Goal: Task Accomplishment & Management: Complete application form

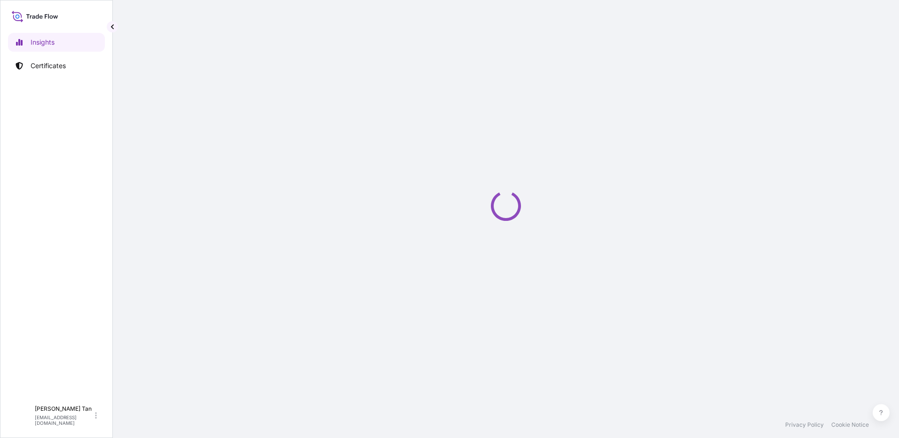
select select "2025"
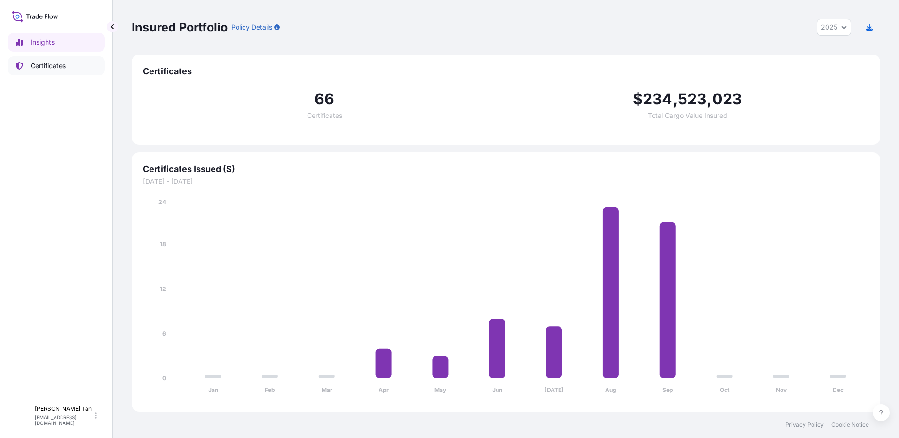
click at [25, 70] on link "Certificates" at bounding box center [56, 65] width 97 height 19
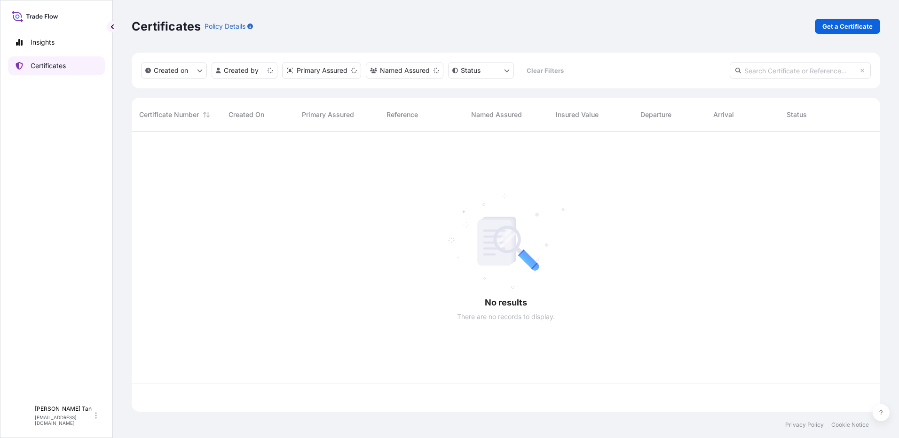
scroll to position [278, 742]
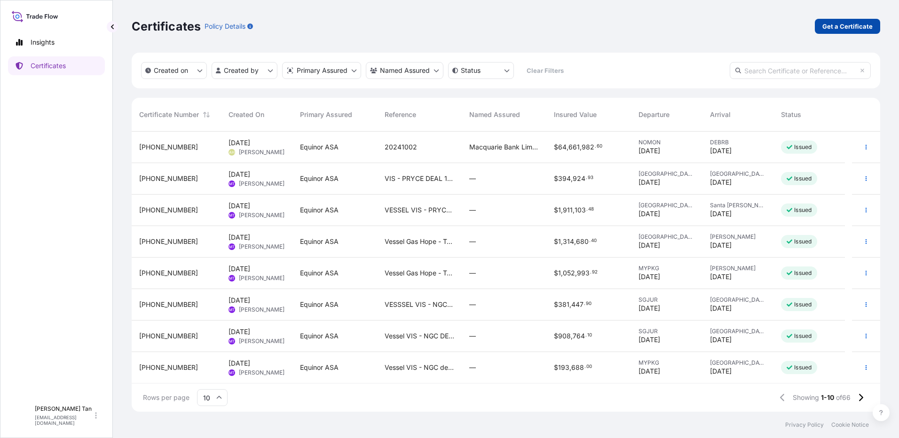
click at [849, 27] on p "Get a Certificate" at bounding box center [848, 26] width 50 height 9
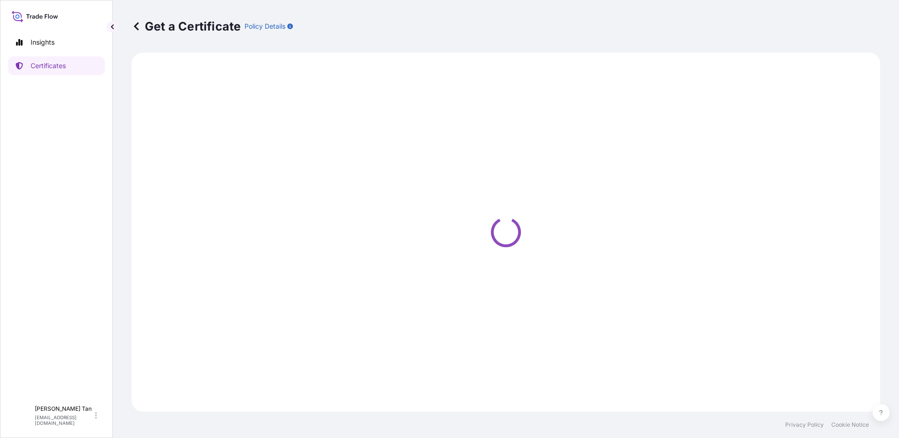
select select "Sea"
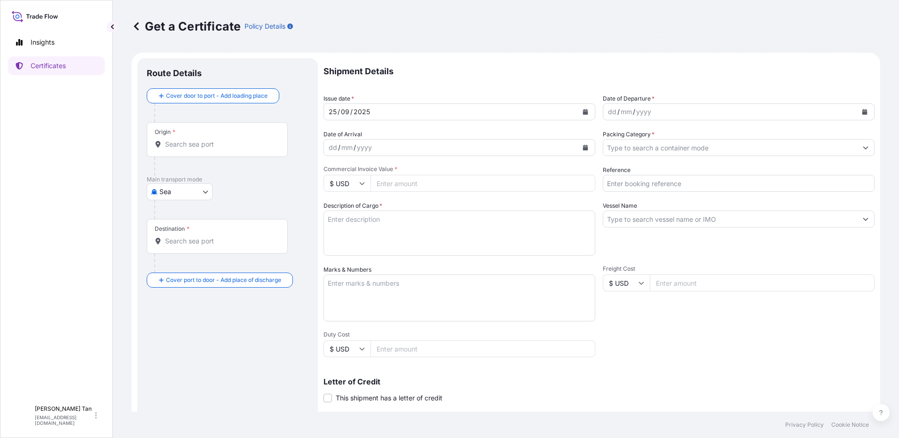
click at [688, 112] on div "dd / mm / yyyy" at bounding box center [730, 111] width 254 height 17
click at [862, 113] on icon "Calendar" at bounding box center [864, 112] width 5 height 6
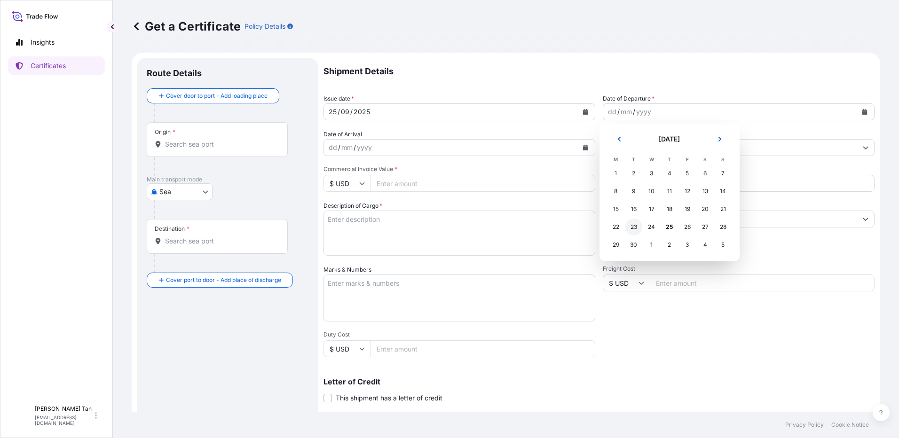
click at [630, 229] on div "23" at bounding box center [633, 227] width 17 height 17
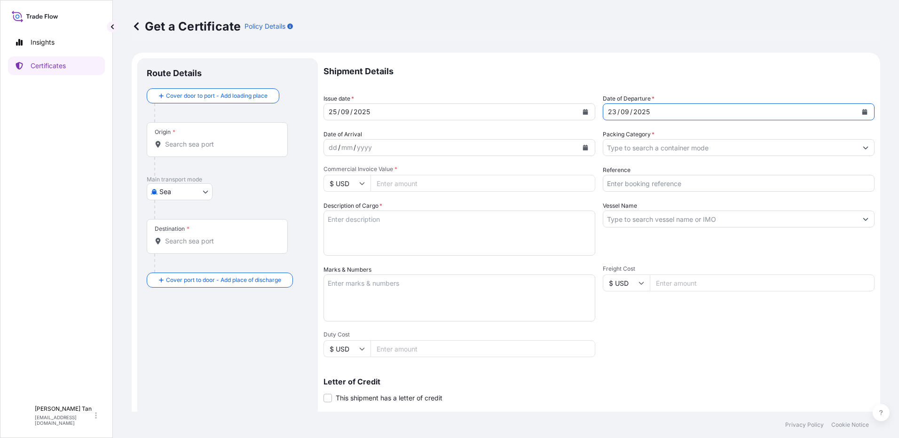
click at [417, 154] on div "dd / mm / yyyy" at bounding box center [451, 147] width 254 height 17
click at [583, 148] on icon "Calendar" at bounding box center [586, 148] width 6 height 6
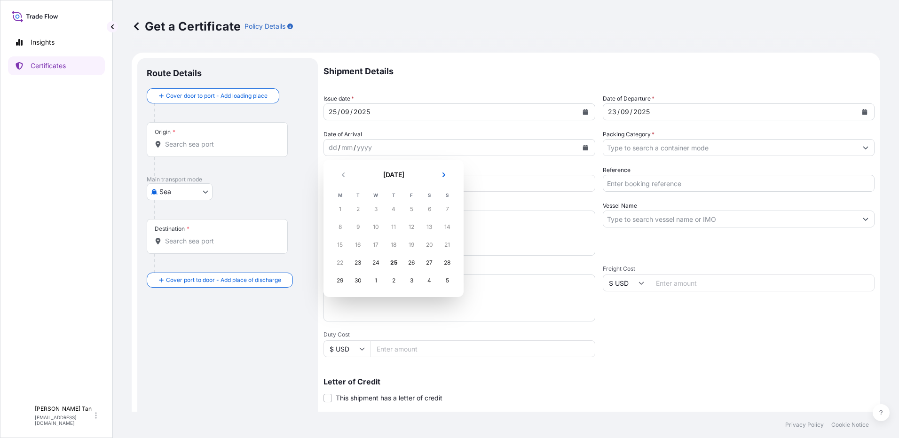
click at [376, 280] on div "1" at bounding box center [375, 280] width 17 height 17
click at [376, 283] on div "1" at bounding box center [375, 280] width 17 height 17
click at [378, 277] on div "1" at bounding box center [375, 280] width 17 height 17
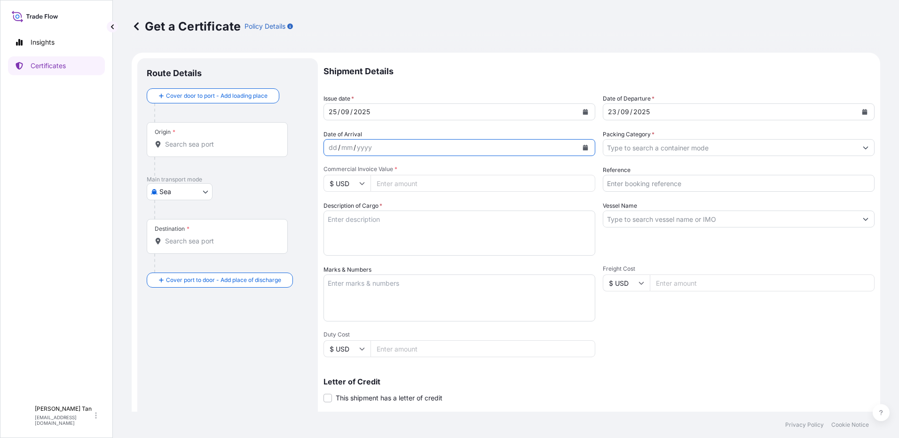
click at [583, 145] on icon "Calendar" at bounding box center [586, 148] width 6 height 6
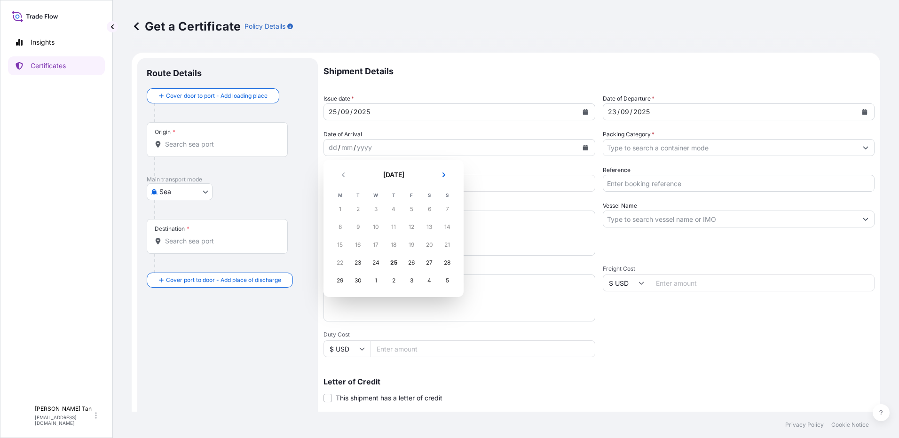
click at [376, 281] on div "1" at bounding box center [375, 280] width 17 height 17
click at [444, 175] on icon "Next" at bounding box center [444, 175] width 3 height 5
click at [380, 206] on div "1" at bounding box center [375, 209] width 17 height 17
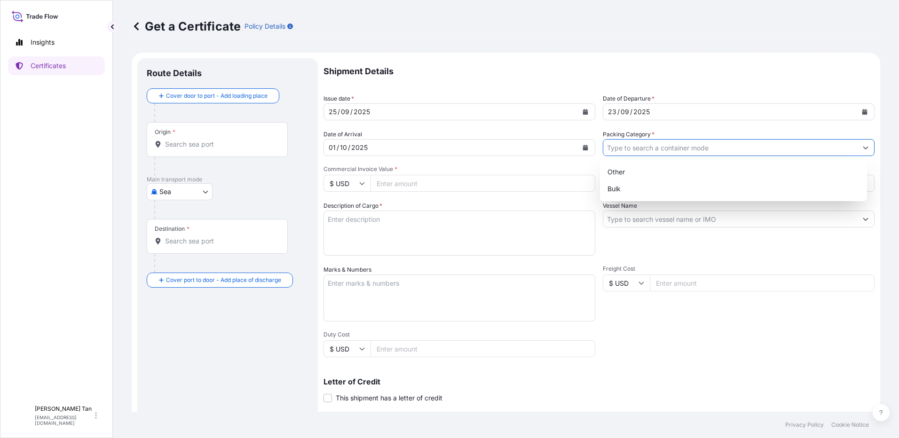
click at [653, 149] on input "Packing Category *" at bounding box center [730, 147] width 254 height 17
click at [645, 169] on div "Other" at bounding box center [734, 172] width 260 height 17
type input "Other"
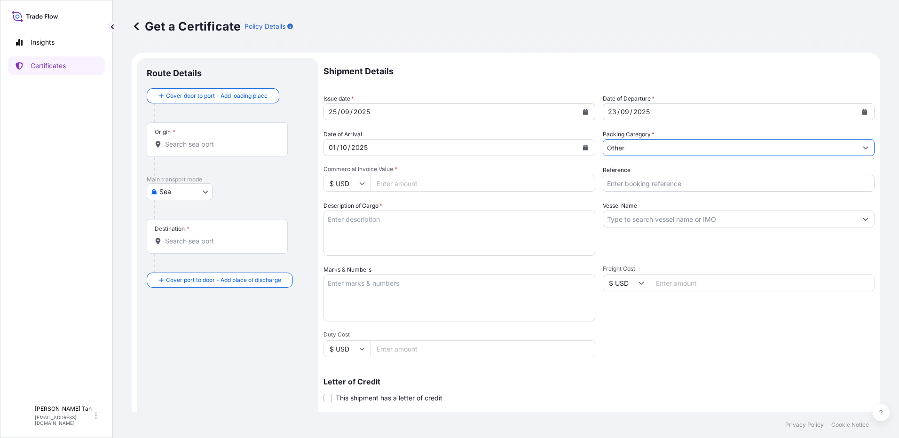
click at [665, 187] on input "Reference" at bounding box center [739, 183] width 272 height 17
click at [681, 188] on input "Reference" at bounding box center [739, 183] width 272 height 17
type input "Vessel Epic Susui - IOC deal 14208"
click at [659, 218] on input "Vessel Name" at bounding box center [730, 219] width 254 height 17
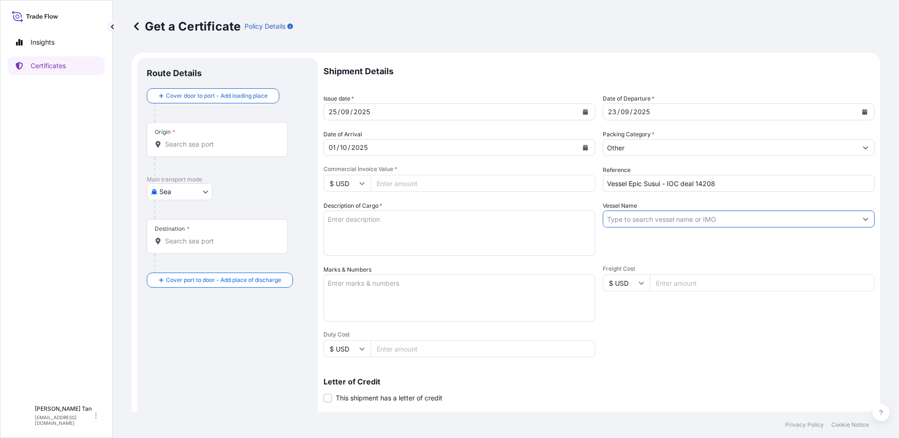
click at [857, 224] on button "Show suggestions" at bounding box center [865, 219] width 17 height 17
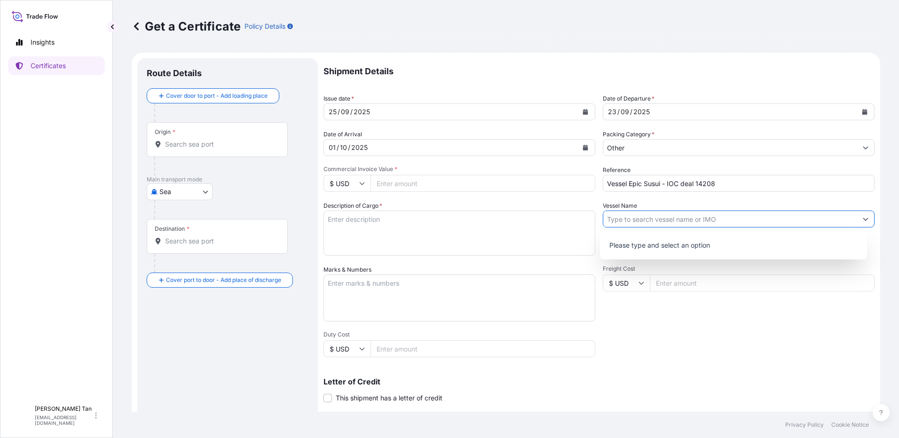
click at [767, 226] on input "Vessel Name" at bounding box center [730, 219] width 254 height 17
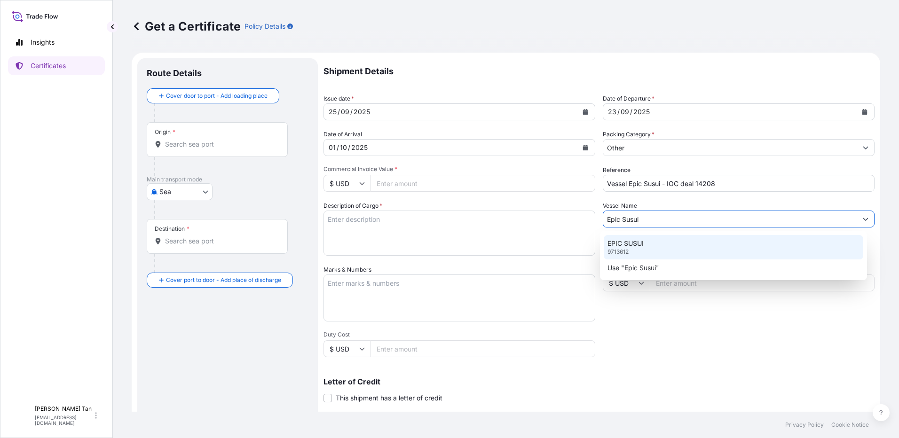
click at [646, 244] on div "EPIC SUSUI 9713612" at bounding box center [734, 247] width 260 height 24
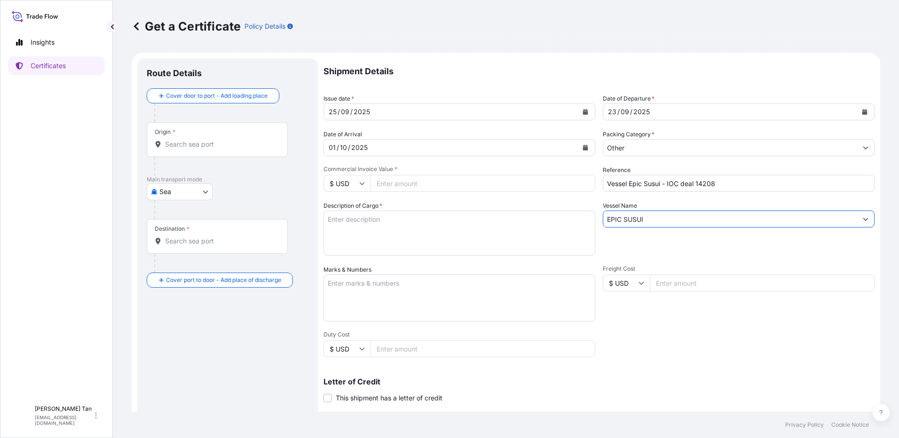
type input "EPIC SUSUI"
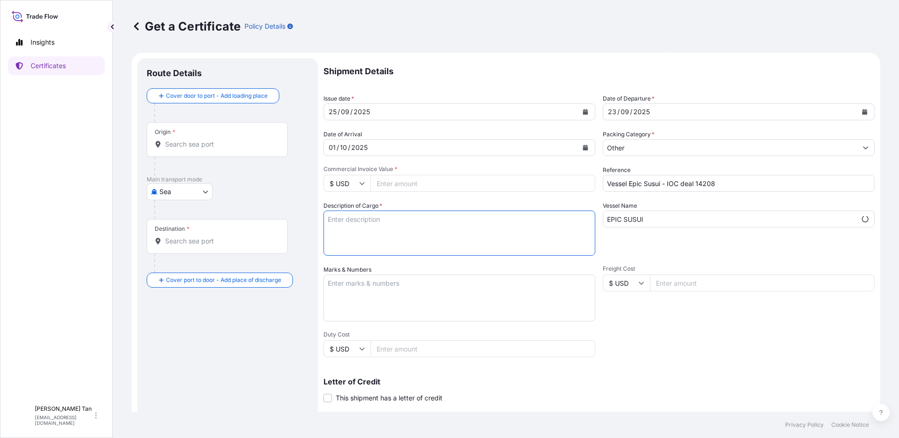
click at [438, 236] on textarea "Description of Cargo *" at bounding box center [460, 233] width 272 height 45
click at [364, 229] on textarea "Description of Cargo *" at bounding box center [460, 233] width 272 height 45
click at [393, 215] on textarea "Description of Cargo *" at bounding box center [460, 233] width 272 height 45
paste textarea "PRODUCT : PRESSURIZED LPG MIXTURE BL DATE : [DATE] QUANTITY : 2900.00 MT UNIT P…"
drag, startPoint x: 411, startPoint y: 218, endPoint x: 376, endPoint y: 216, distance: 35.8
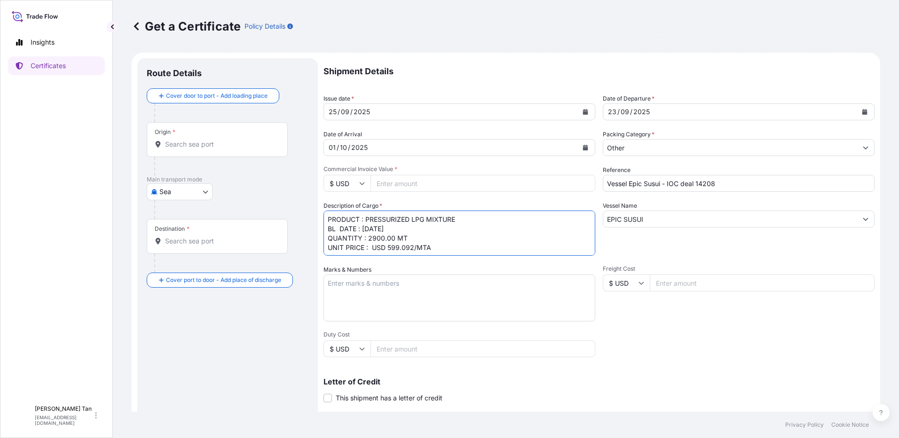
click at [376, 216] on textarea "PRODUCT : PRESSURIZED LPG MIXTURE BL DATE : [DATE] QUANTITY : 2900.00 MT UNIT P…" at bounding box center [460, 233] width 272 height 45
drag, startPoint x: 400, startPoint y: 231, endPoint x: 374, endPoint y: 229, distance: 26.4
click at [374, 229] on textarea "PRODUCT : LPG MIXTURE BL DATE : 14.9.2025 QUANTITY : 2900.00 MT UNIT PRICE : US…" at bounding box center [460, 233] width 272 height 45
drag, startPoint x: 392, startPoint y: 238, endPoint x: 378, endPoint y: 237, distance: 14.6
click at [378, 237] on textarea "PRODUCT : LPG MIXTURE BL DATE : 23.09.2025 QUANTITY : 2900.00 MT UNIT PRICE : U…" at bounding box center [460, 233] width 272 height 45
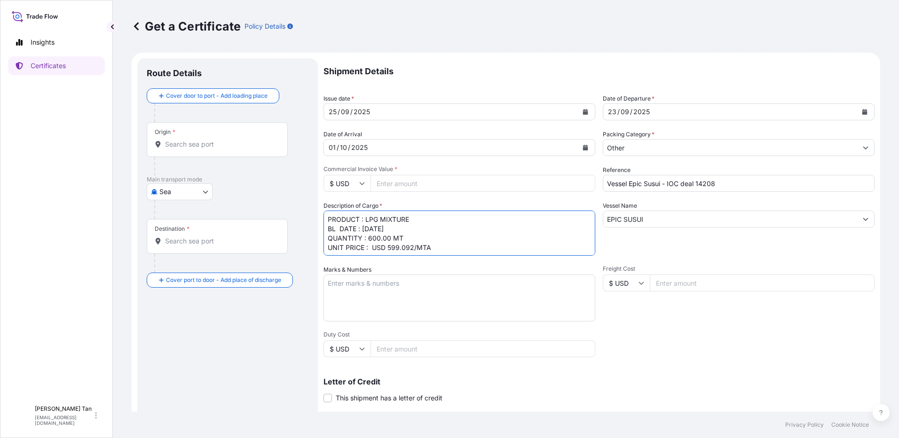
click at [413, 249] on textarea "PRODUCT : LPG MIXTURE BL DATE : 23.09.2025 QUANTITY : 600.00 MT UNIT PRICE : US…" at bounding box center [460, 233] width 272 height 45
click at [455, 251] on textarea "PRODUCT : LPG MIXTURE BL DATE : 23.09.2025 QUANTITY : 600.00 MT UNIT PRICE : US…" at bounding box center [460, 233] width 272 height 45
click at [371, 249] on textarea "PRODUCT : LPG MIXTURE BL DATE : 23.09.2025 QUANTITY : 600.00 MT UNIT PRICE : US…" at bounding box center [460, 233] width 272 height 45
click at [374, 246] on textarea "PRODUCT : LPG MIXTURE BL DATE : 23.09.2025 QUANTITY : 600.00 MT UNIT PRICE : US…" at bounding box center [460, 233] width 272 height 45
click at [372, 247] on textarea "PRODUCT : LPG MIXTURE BL DATE : 23.09.2025 QUANTITY : 600.00 MT UNIT PRICE : US…" at bounding box center [460, 233] width 272 height 45
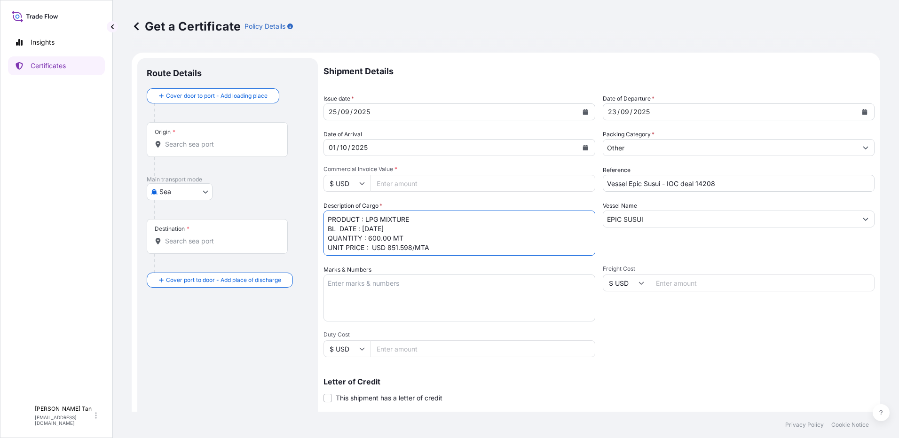
click at [372, 247] on textarea "PRODUCT : LPG MIXTURE BL DATE : 23.09.2025 QUANTITY : 600.00 MT UNIT PRICE : US…" at bounding box center [460, 233] width 272 height 45
drag, startPoint x: 429, startPoint y: 229, endPoint x: 428, endPoint y: 222, distance: 7.6
click at [429, 229] on textarea "PRODUCT: LPG MIXTURE BL DATE: 23.09.2025 QUANTITY: 600.00 MT UNIT PRICE: USD 85…" at bounding box center [460, 233] width 272 height 45
type textarea "PRODUCT: LPG MIXTURE BL DATE: 23.09.2025 QUANTITY: 600.00 MT UNIT PRICE: USD 85…"
click at [433, 187] on input "Commercial Invoice Value *" at bounding box center [483, 183] width 225 height 17
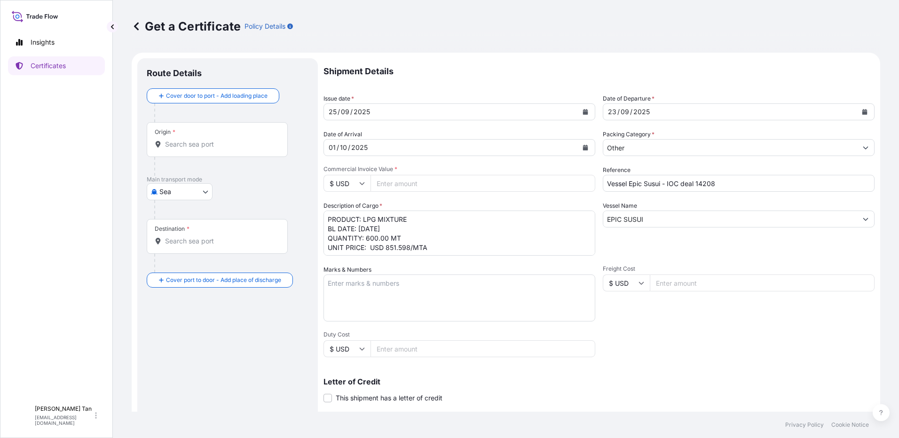
click at [408, 186] on input "Commercial Invoice Value *" at bounding box center [483, 183] width 225 height 17
paste input "510958.80"
click at [405, 181] on input "510958.80" at bounding box center [483, 183] width 225 height 17
paste input "5"
click at [442, 240] on textarea "PRODUCT: LPG MIXTURE BL DATE: 23.09.2025 QUANTITY: 600.00 MT UNIT PRICE: USD 85…" at bounding box center [460, 233] width 272 height 45
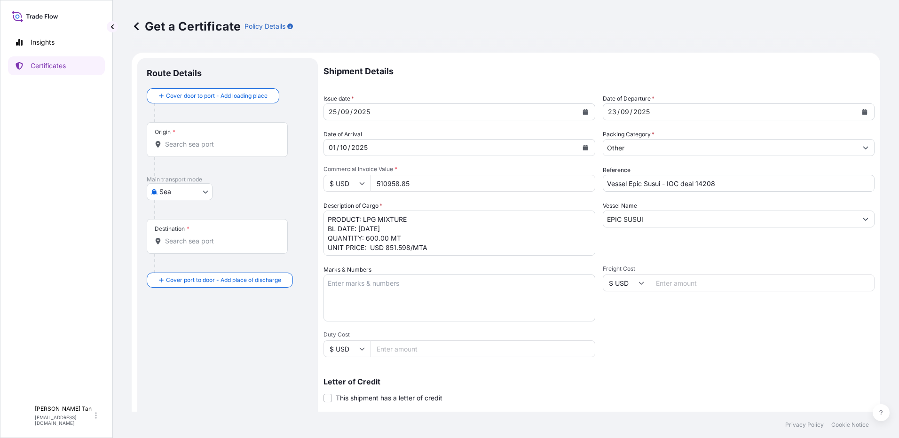
click at [427, 189] on input "510958.85" at bounding box center [483, 183] width 225 height 17
type input "510958.80"
click at [442, 237] on textarea "PRODUCT: LPG MIXTURE BL DATE: 23.09.2025 QUANTITY: 600.00 MT UNIT PRICE: USD 85…" at bounding box center [460, 233] width 272 height 45
click at [495, 301] on textarea "Marks & Numbers" at bounding box center [460, 298] width 272 height 47
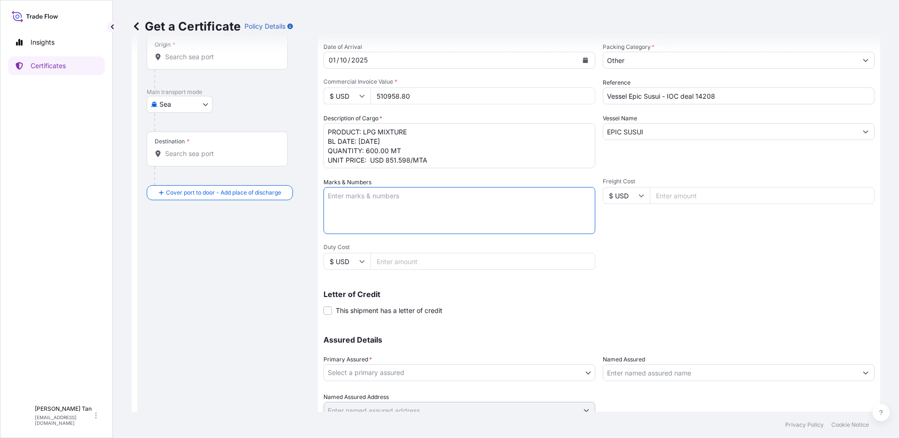
scroll to position [127, 0]
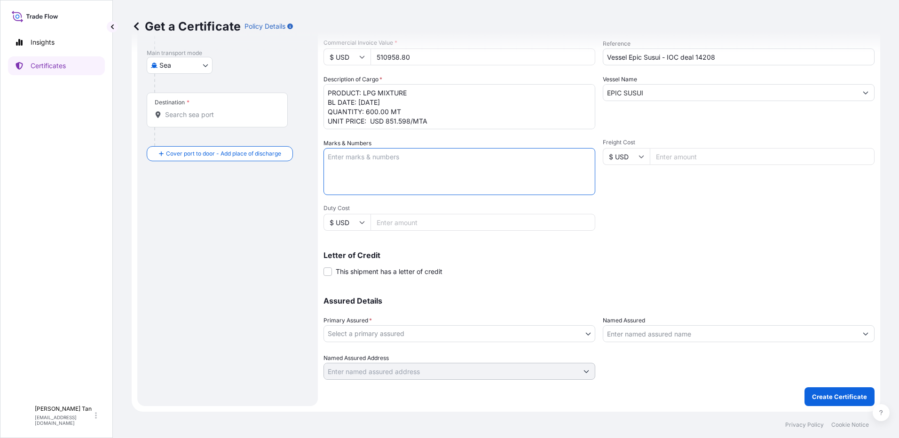
click at [578, 335] on body "Insights Certificates SLL Swee Ling Lily Tan swta@equinor.com Get a Certificate…" at bounding box center [449, 219] width 899 height 438
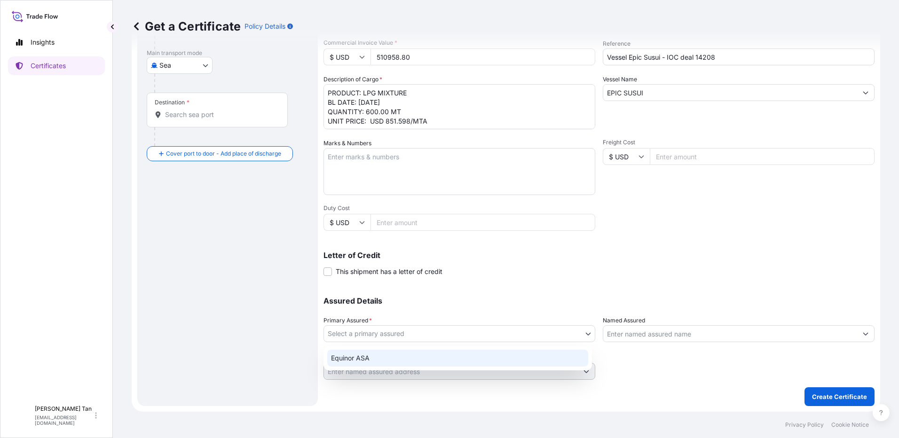
click at [389, 358] on div "Equinor ASA" at bounding box center [457, 358] width 261 height 17
select select "31491"
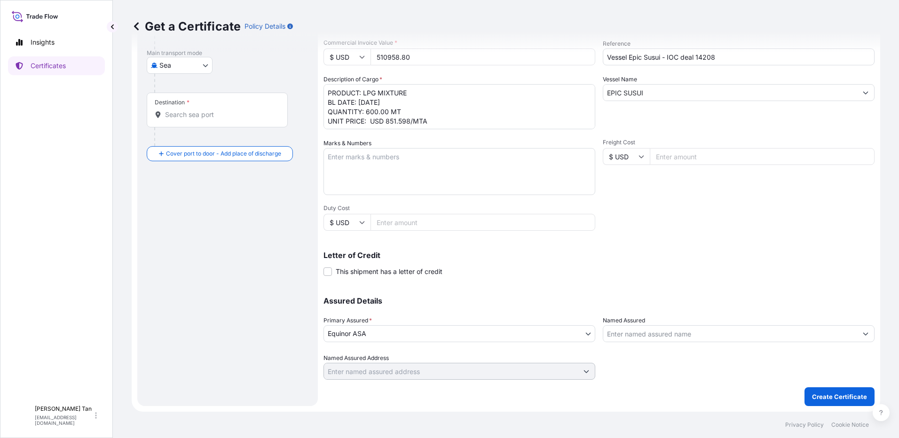
click at [713, 256] on p "Letter of Credit" at bounding box center [599, 256] width 551 height 8
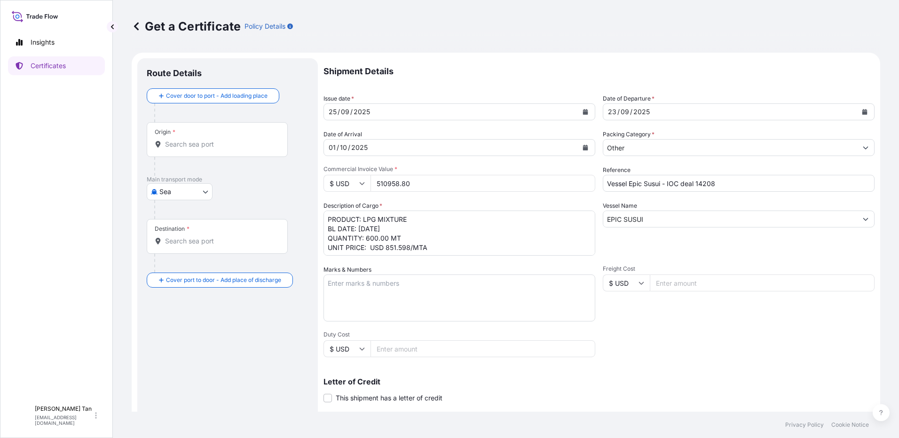
click at [206, 137] on div "Origin *" at bounding box center [217, 139] width 141 height 35
click at [206, 140] on input "Origin *" at bounding box center [220, 144] width 111 height 9
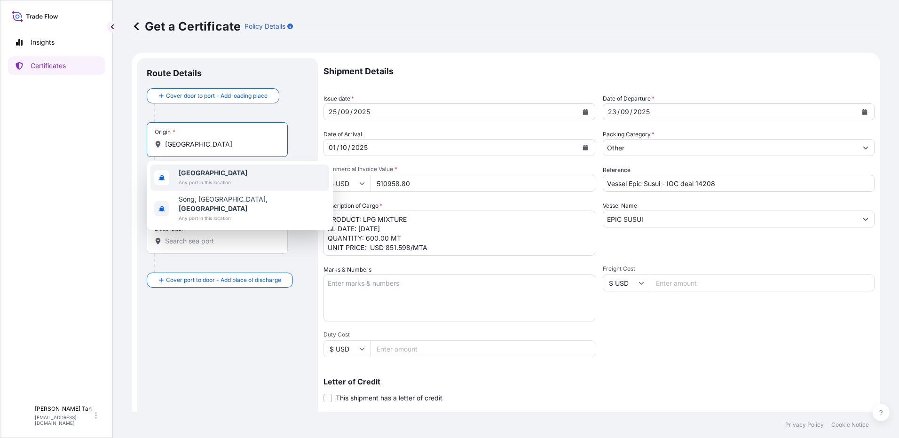
click at [199, 184] on span "Any port in this location" at bounding box center [213, 182] width 69 height 9
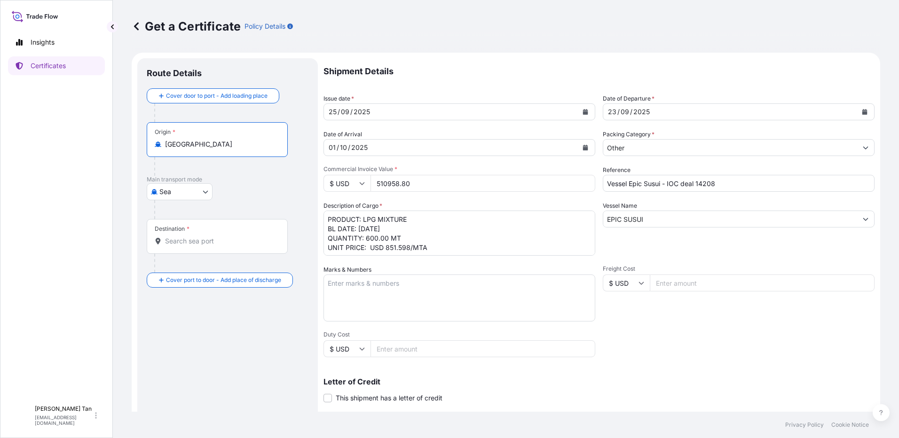
type input "Malaysia"
click at [214, 234] on div "Cover door to port - Add loading place Place of loading Road / Inland Road / In…" at bounding box center [228, 187] width 162 height 199
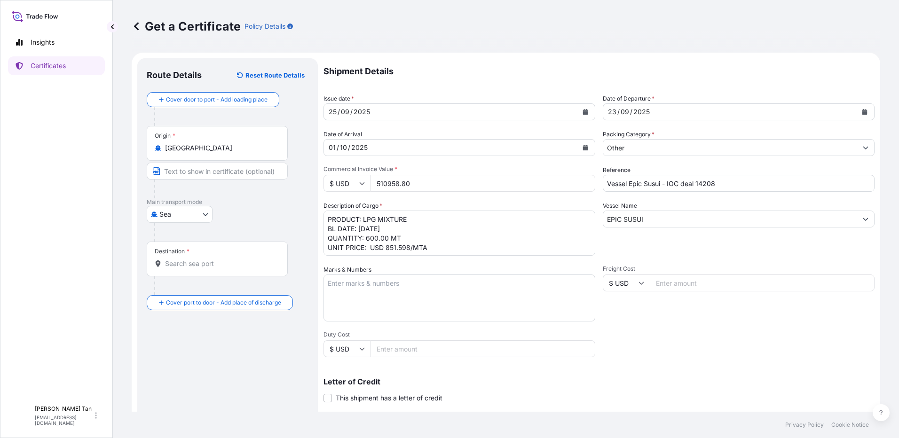
click at [196, 247] on div "Destination *" at bounding box center [217, 259] width 141 height 35
click at [196, 259] on input "Destination *" at bounding box center [220, 263] width 111 height 9
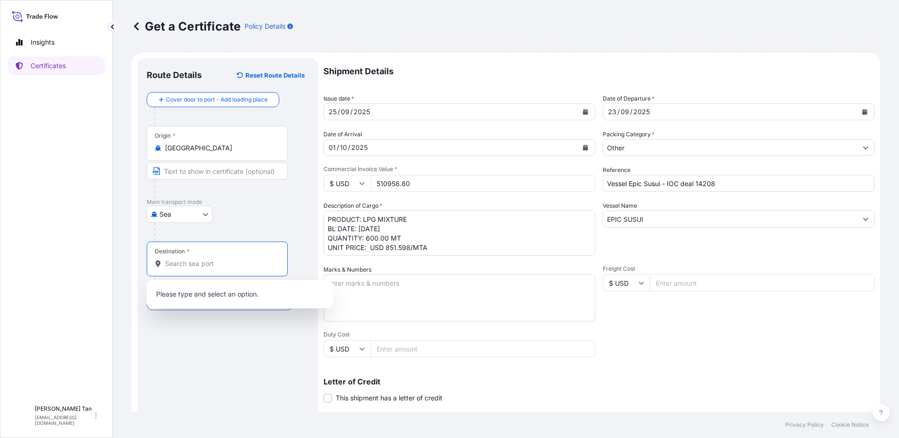
click at [195, 264] on input "Destination *" at bounding box center [220, 263] width 111 height 9
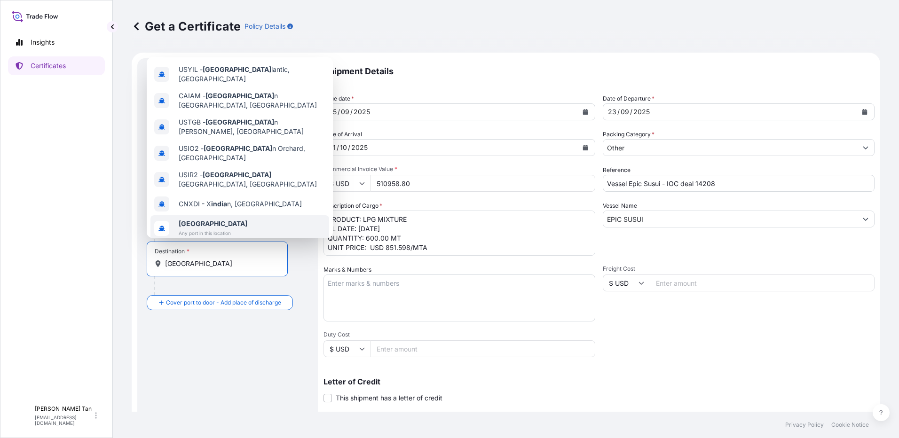
click at [206, 219] on span "India" at bounding box center [213, 223] width 69 height 9
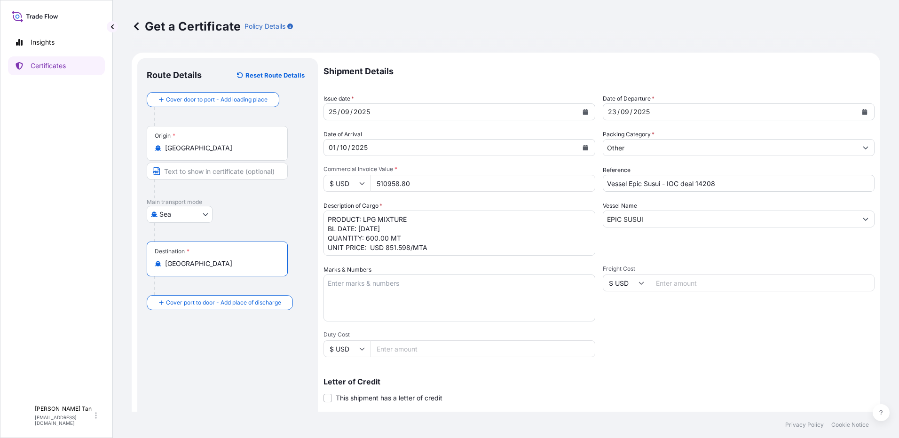
type input "India"
click at [202, 167] on input "Text to appear on certificate" at bounding box center [217, 171] width 141 height 17
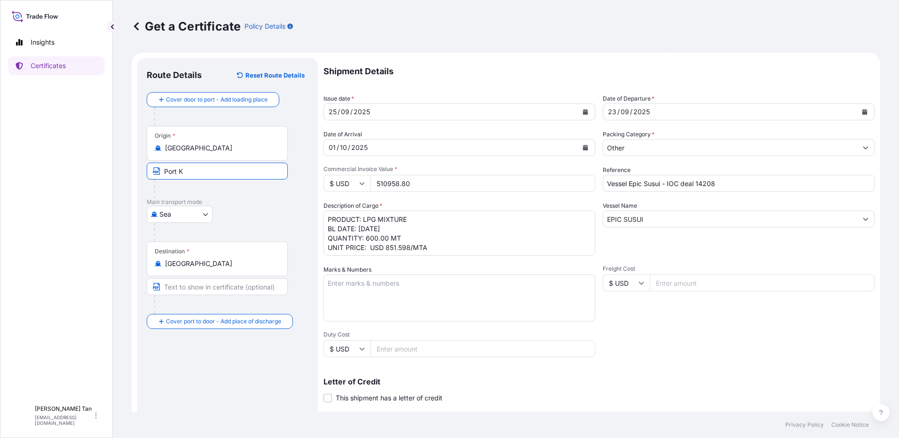
type input "Port Klang"
type input "Port Blair"
click at [200, 388] on div "Route Details Reset Route Details Cover door to port - Add loading place Place …" at bounding box center [228, 296] width 162 height 456
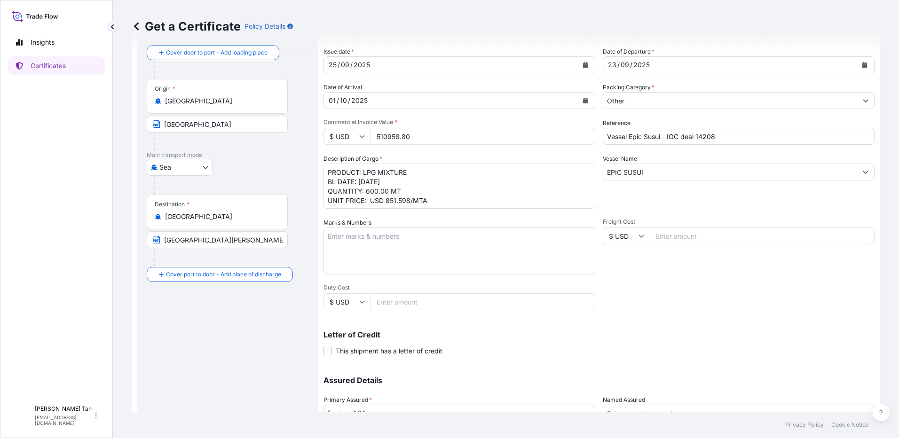
scroll to position [127, 0]
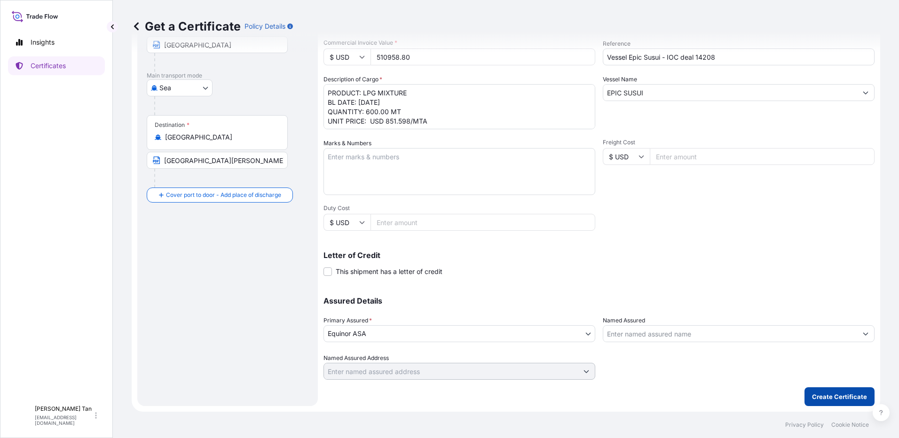
click at [847, 394] on p "Create Certificate" at bounding box center [839, 396] width 55 height 9
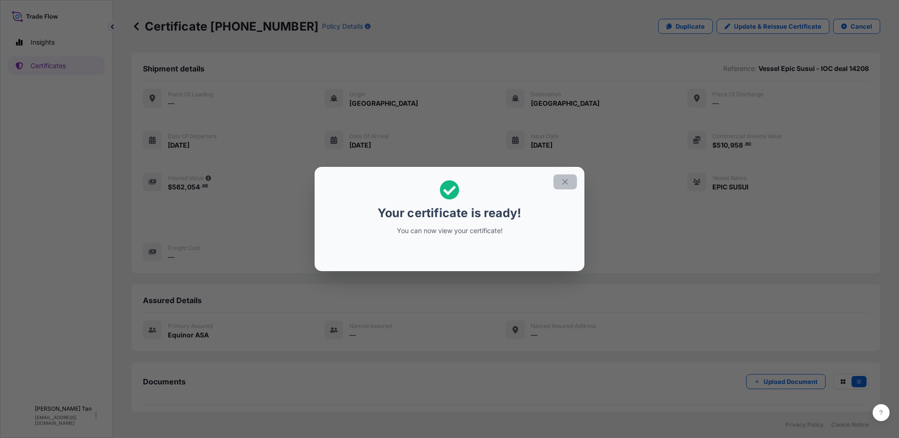
click at [567, 184] on icon "button" at bounding box center [565, 182] width 8 height 8
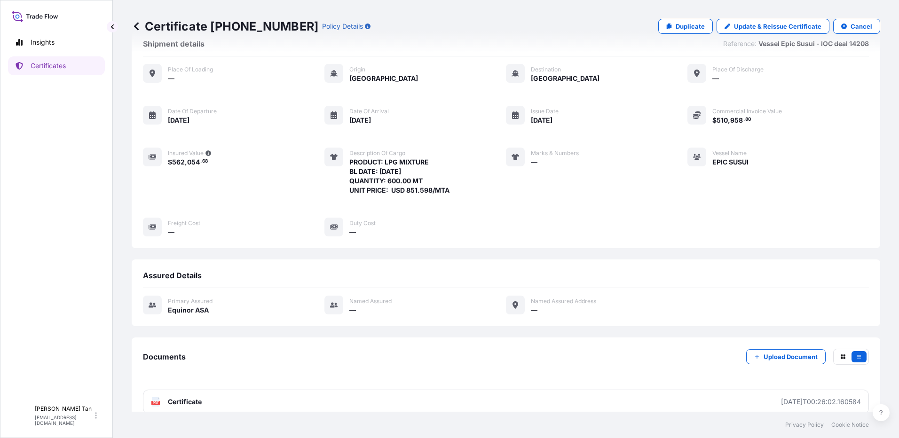
scroll to position [39, 0]
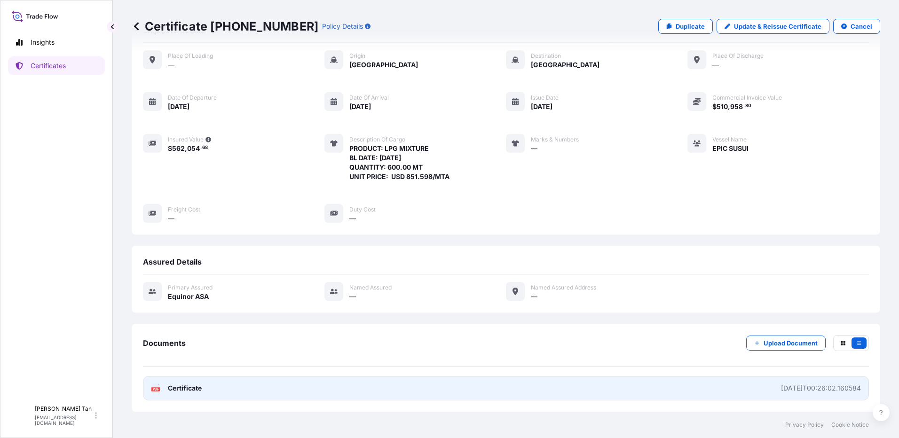
click at [191, 391] on span "Certificate" at bounding box center [185, 388] width 34 height 9
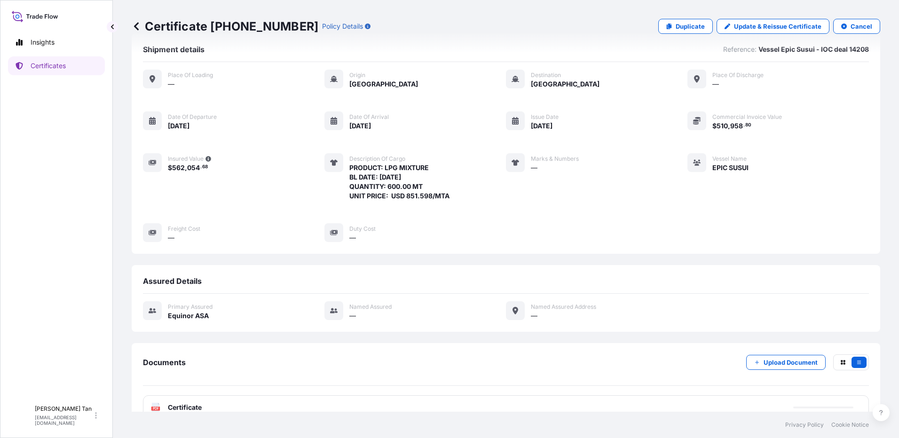
scroll to position [0, 0]
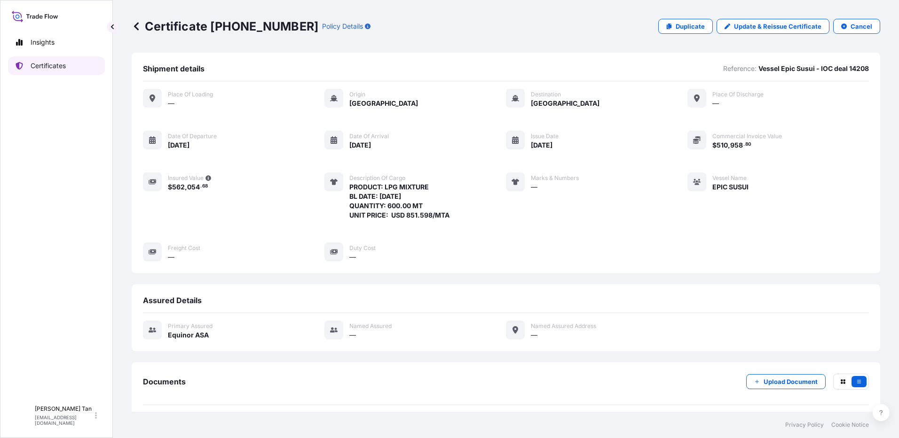
click at [38, 67] on p "Certificates" at bounding box center [48, 65] width 35 height 9
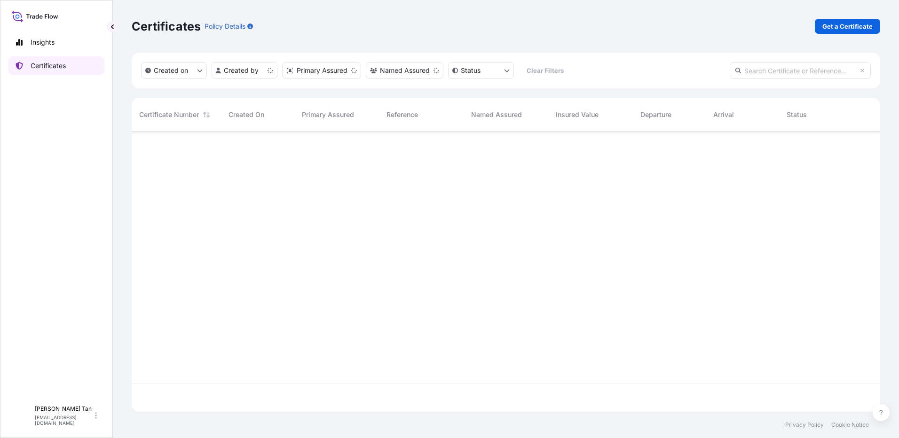
scroll to position [278, 742]
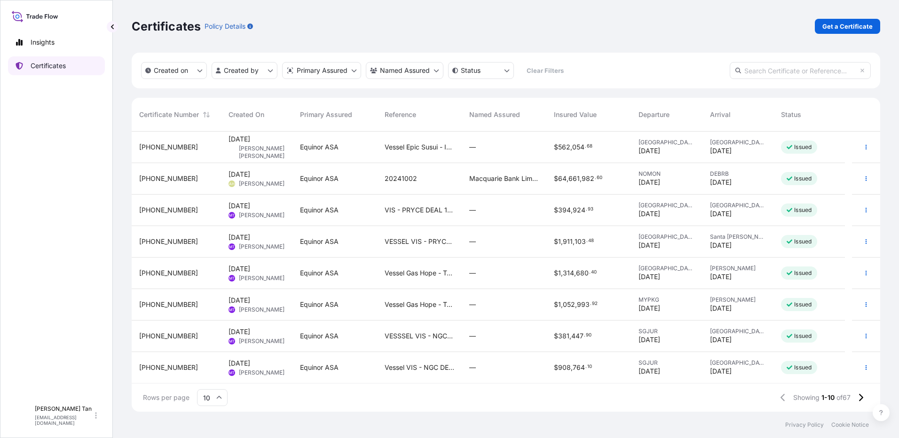
click at [53, 63] on p "Certificates" at bounding box center [48, 65] width 35 height 9
click at [101, 420] on div "SLL Swee Ling Lily Tan swta@equinor.com" at bounding box center [56, 415] width 97 height 29
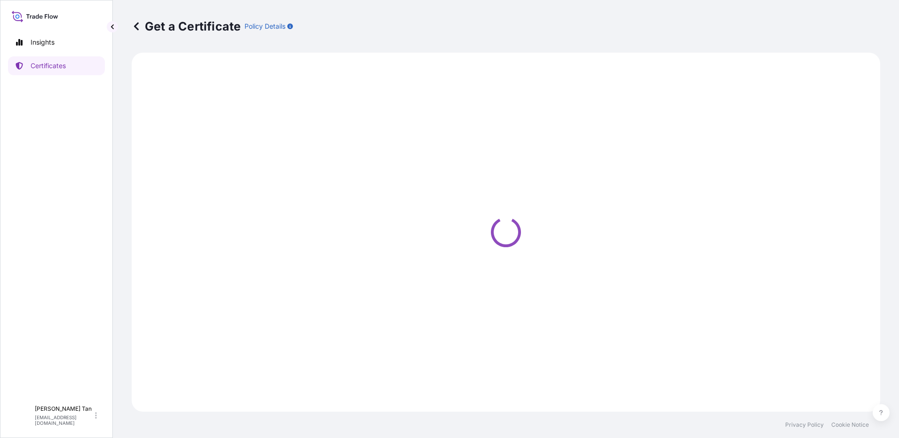
select select "Sea"
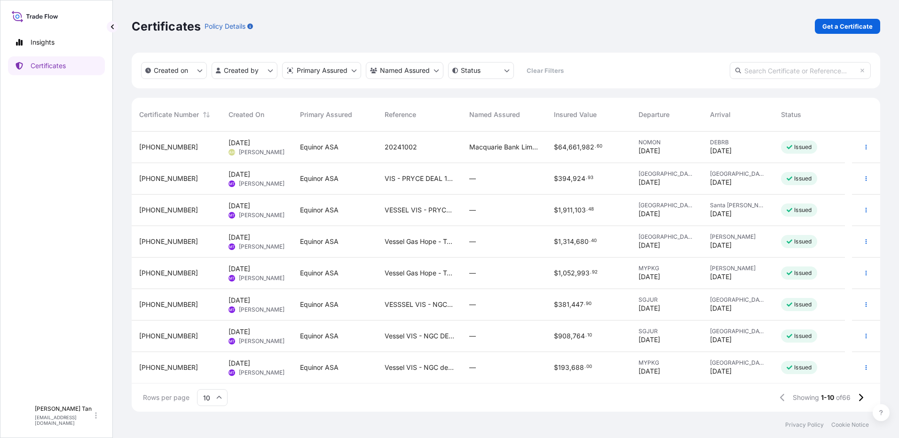
scroll to position [8, 8]
click at [309, 181] on span "Equinor ASA" at bounding box center [319, 178] width 39 height 9
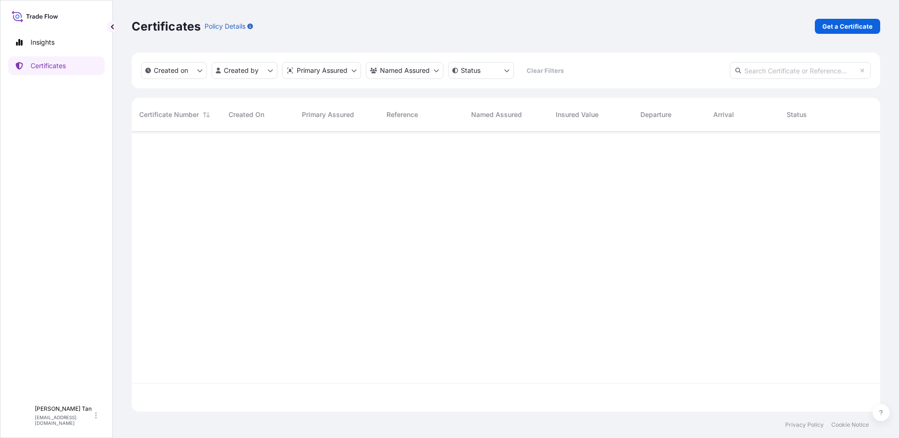
scroll to position [278, 742]
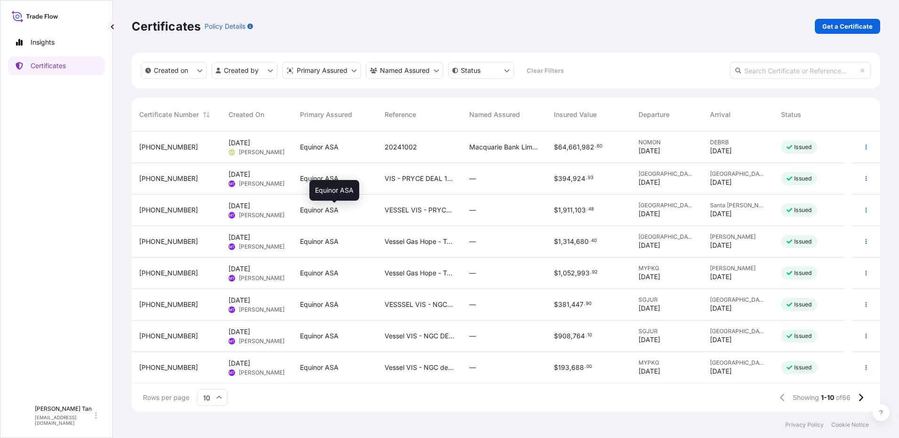
click at [320, 211] on span "Equinor ASA" at bounding box center [319, 210] width 39 height 9
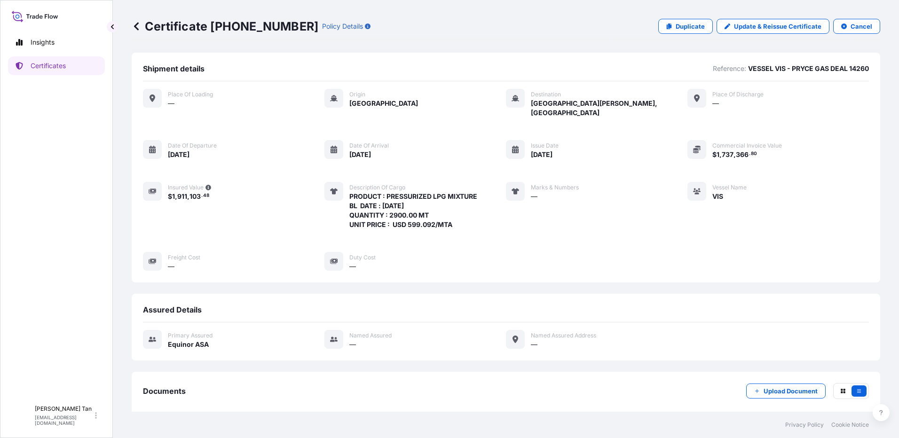
drag, startPoint x: 349, startPoint y: 188, endPoint x: 460, endPoint y: 225, distance: 117.6
click at [460, 225] on div "Place of Loading — Origin [GEOGRAPHIC_DATA] Destination [GEOGRAPHIC_DATA][PERSO…" at bounding box center [506, 180] width 726 height 182
copy span "PRODUCT : PRESSURIZED LPG MIXTURE BL DATE : [DATE] QUANTITY : 2900.00 MT UNIT P…"
